Goal: Use online tool/utility: Utilize a website feature to perform a specific function

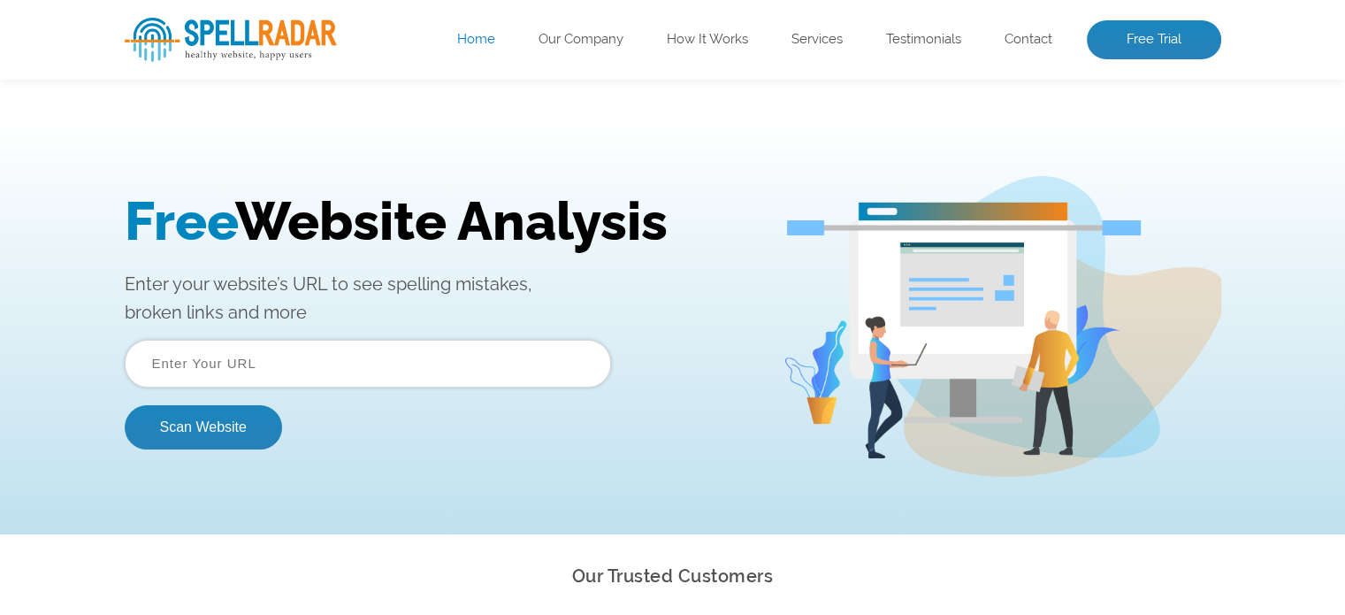
scroll to position [88, 0]
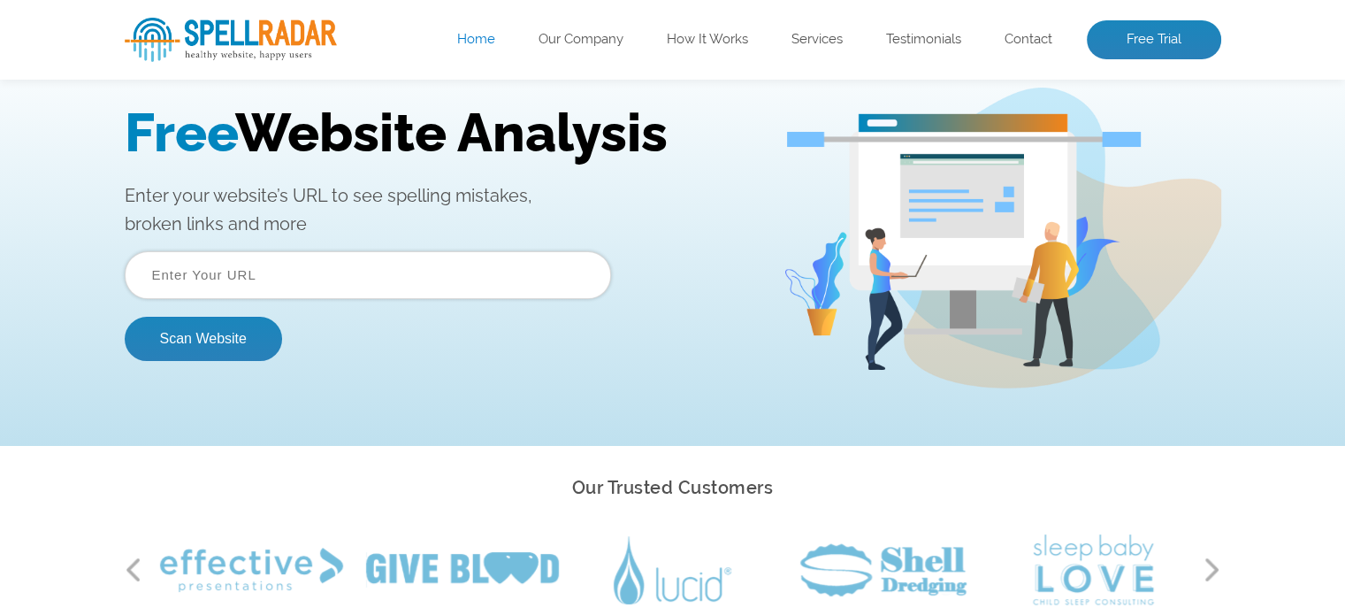
click at [368, 273] on input "text" at bounding box center [368, 275] width 486 height 48
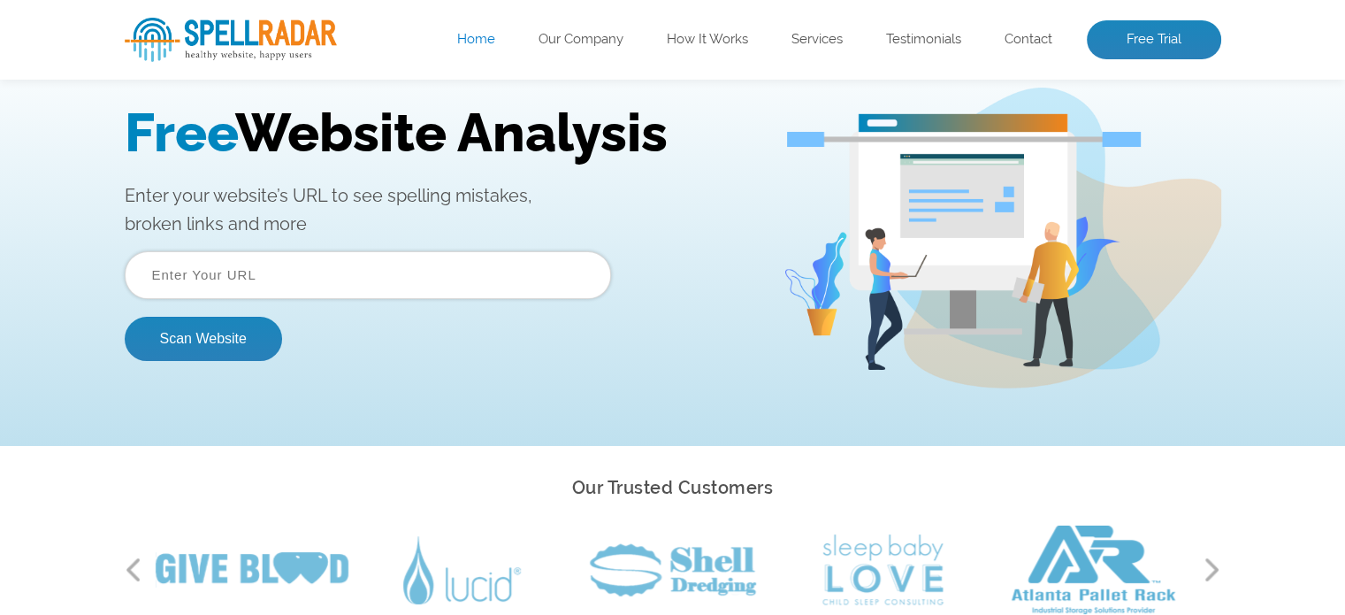
type input "majedarjokes.com"
click at [198, 352] on button "Scan Website" at bounding box center [203, 339] width 157 height 44
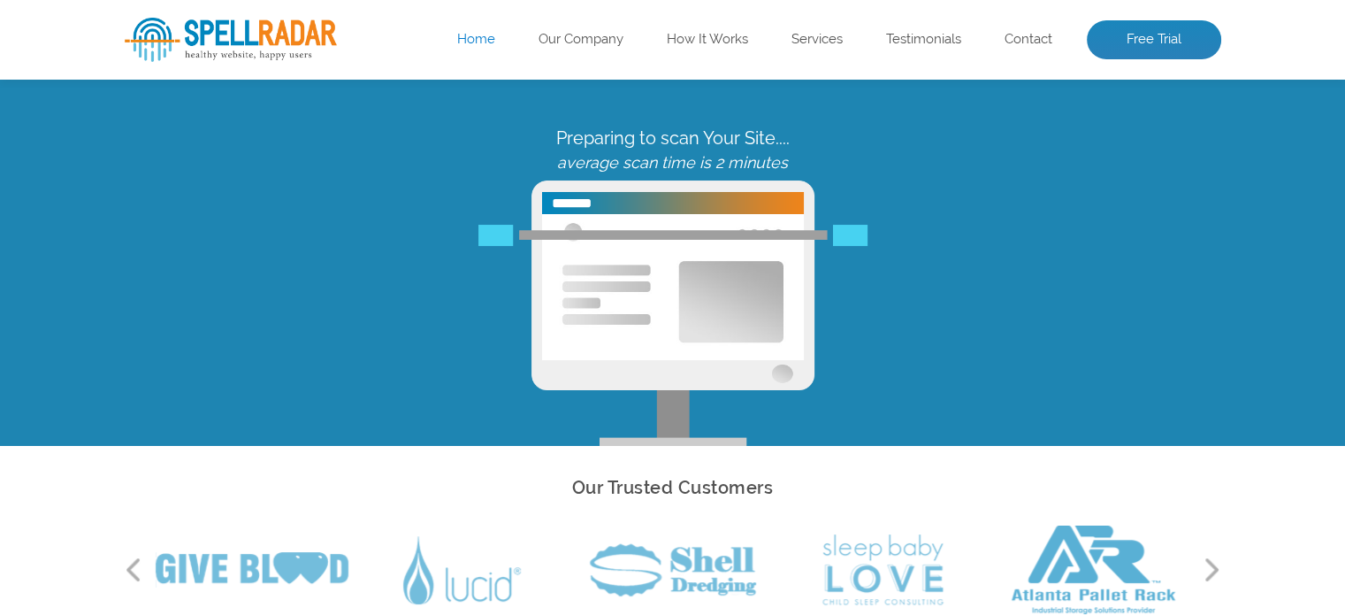
scroll to position [0, 0]
drag, startPoint x: 287, startPoint y: 325, endPoint x: 750, endPoint y: 142, distance: 498.0
click at [750, 142] on div "Preparing to scan Your Site.... average scan time is 2 minutes" at bounding box center [673, 149] width 1097 height 44
